Goal: Find specific page/section: Find specific page/section

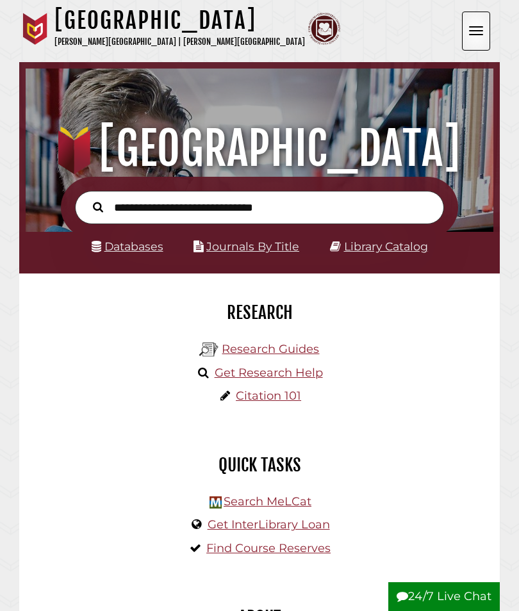
scroll to position [154, 461]
click at [393, 200] on input "text" at bounding box center [259, 208] width 369 height 34
type input "**********"
click at [98, 207] on button "Search" at bounding box center [97, 207] width 23 height 16
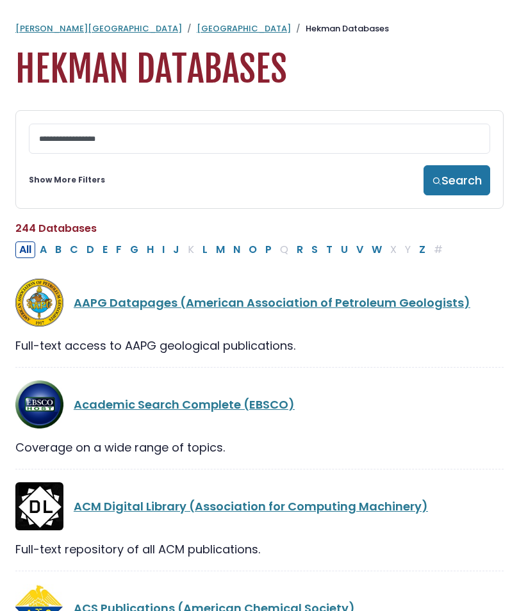
click at [175, 258] on button "J" at bounding box center [176, 249] width 14 height 17
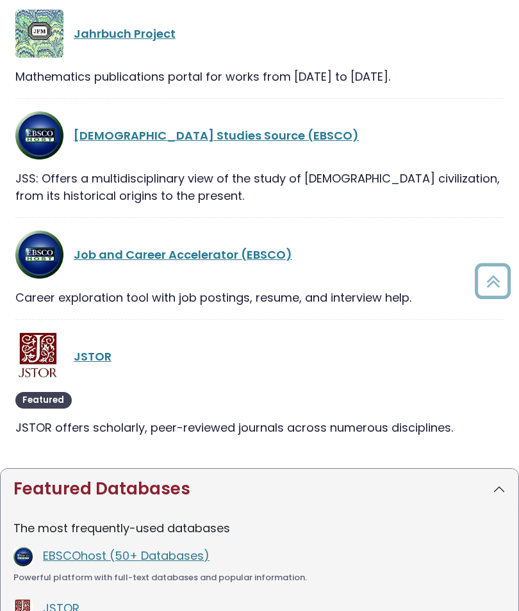
scroll to position [279, 0]
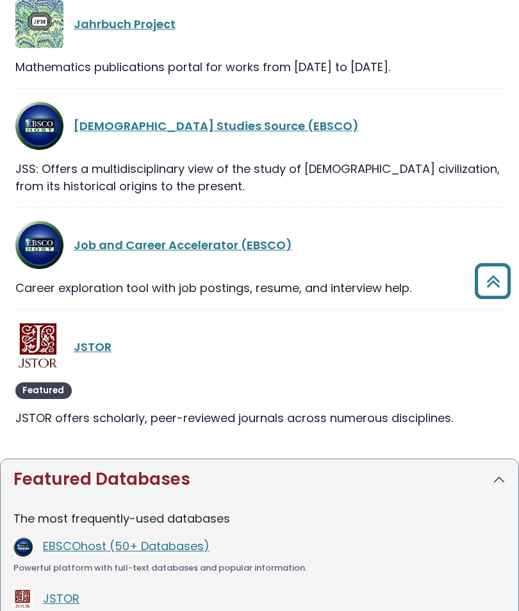
click at [74, 343] on link "JSTOR" at bounding box center [93, 347] width 38 height 16
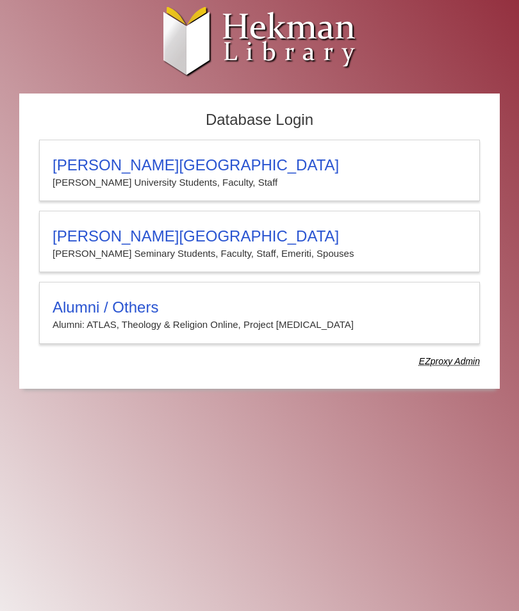
click at [76, 168] on h3 "Calvin University" at bounding box center [260, 165] width 414 height 18
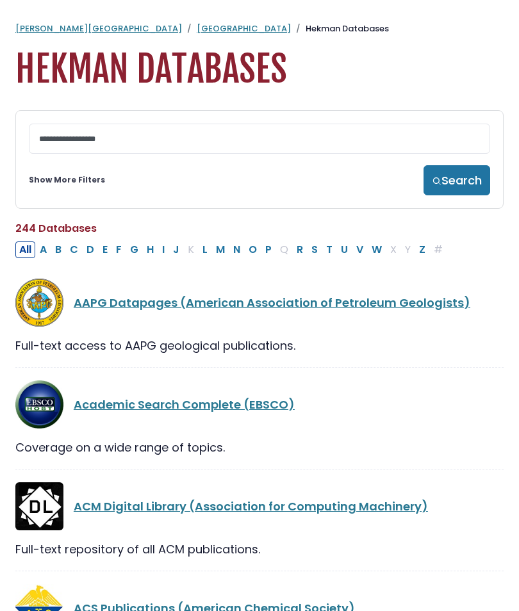
click at [219, 256] on button "M" at bounding box center [220, 249] width 17 height 17
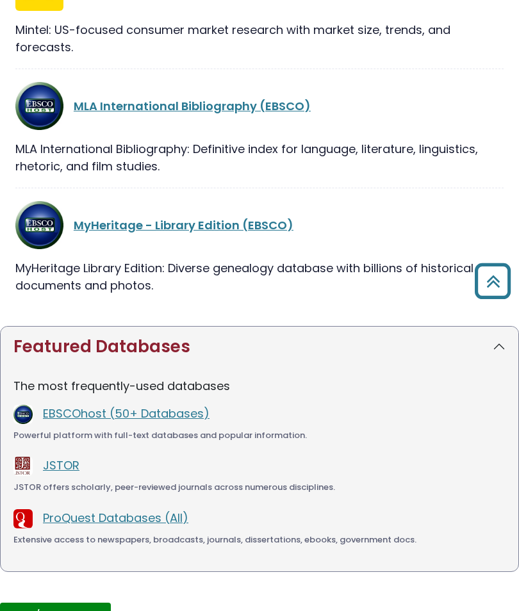
scroll to position [1127, 0]
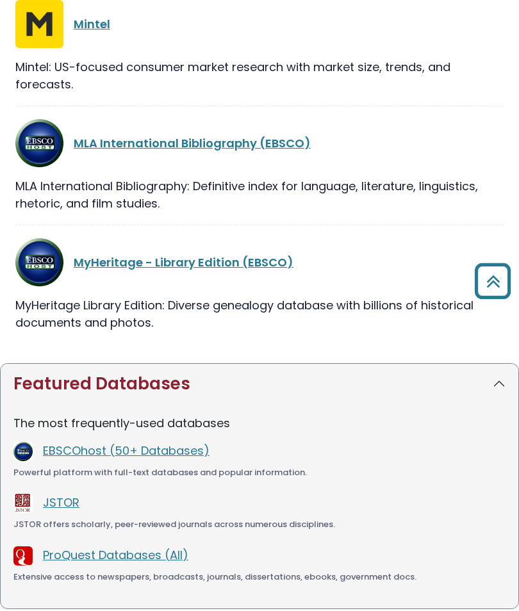
click at [99, 149] on link "MLA International Bibliography (EBSCO)" at bounding box center [192, 143] width 237 height 16
